Goal: Check status

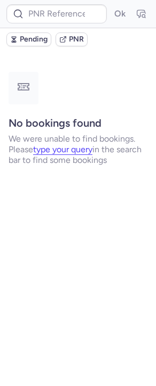
type input "CPHPSI"
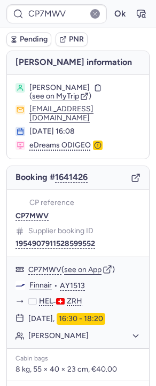
type input "CP9GAI"
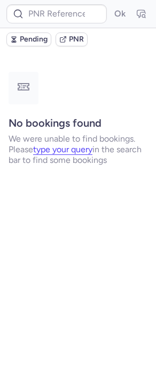
type input "DT1739793160378007"
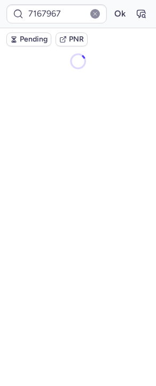
type input "CPHPSI"
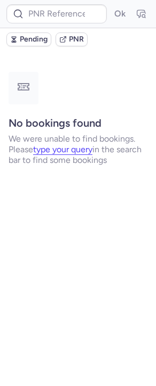
type input "CPHPSI"
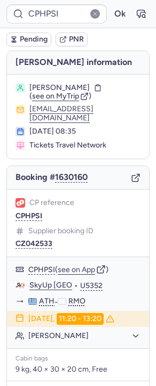
type input "7167967"
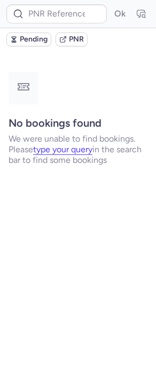
type input "CPHPSI"
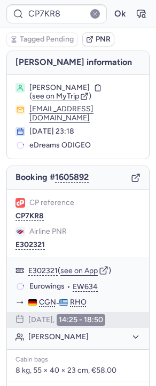
type input "CPHPSI"
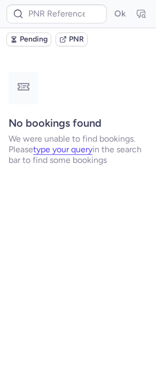
type input "CPHPSI"
